Goal: Download file/media

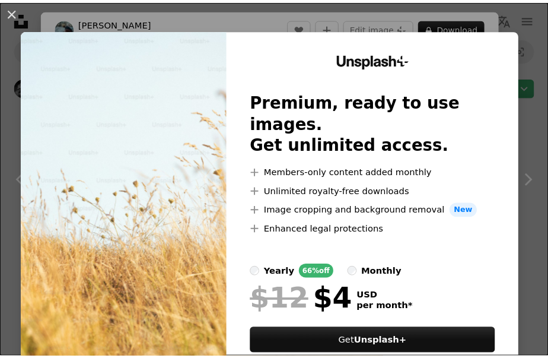
scroll to position [896, 0]
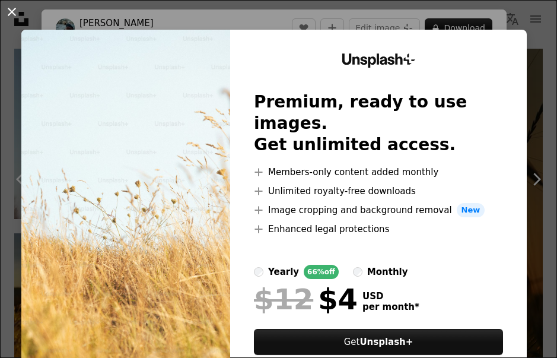
click at [11, 6] on button "An X shape" at bounding box center [12, 12] width 14 height 14
